Goal: Complete application form

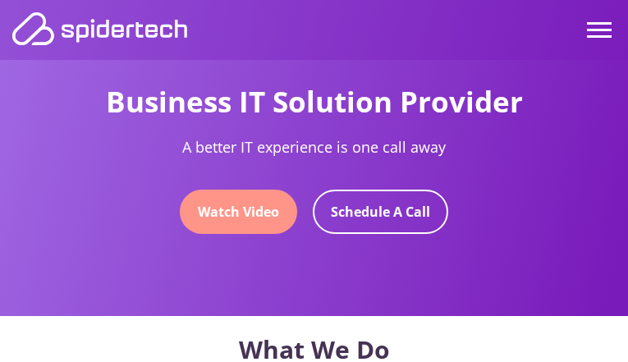
type input "lQUROxTDGitRqsV"
type input "[EMAIL_ADDRESS][DOMAIN_NAME]"
type input "8338590085"
type input "4301283734"
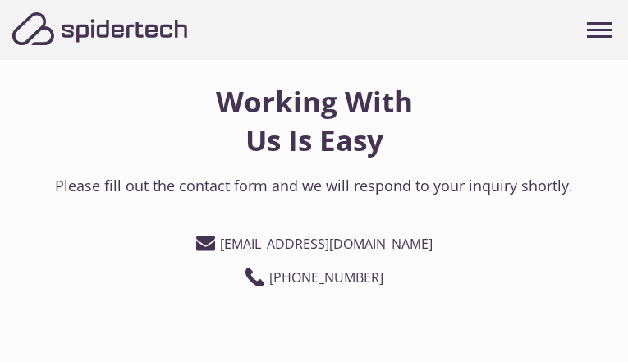
type input "hcPSYkPZkHr"
type input "[EMAIL_ADDRESS][DOMAIN_NAME]"
type input "2720764058"
type input "4313096554"
type input "BACOYBqYHLlRY"
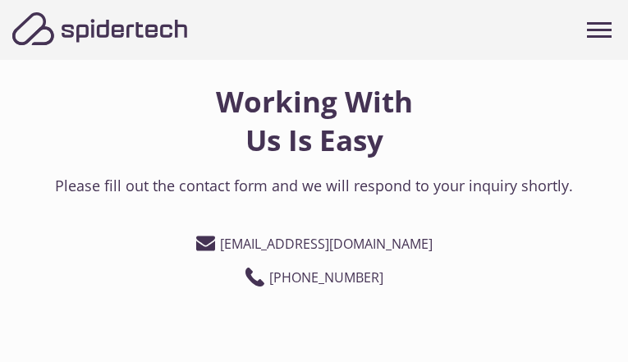
type input "[EMAIL_ADDRESS][DOMAIN_NAME]"
type input "4650155504"
type input "8152418044"
